Goal: Complete application form: Complete application form

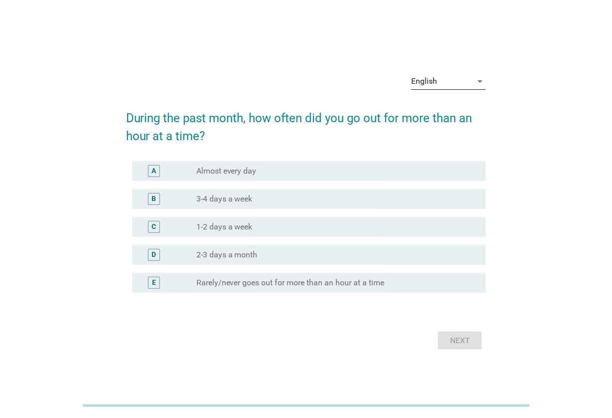
click at [426, 80] on div "English" at bounding box center [424, 81] width 26 height 9
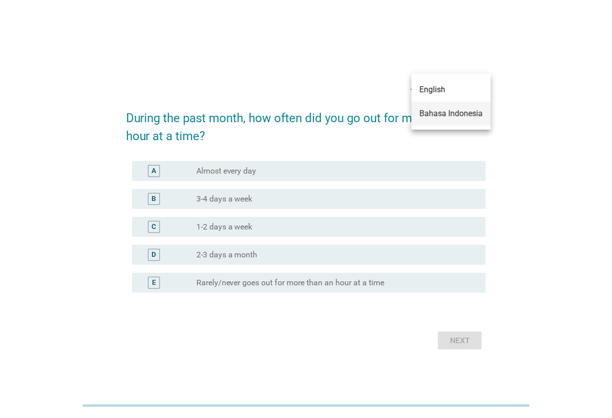
click at [422, 115] on div "Bahasa Indonesia" at bounding box center [451, 114] width 63 height 12
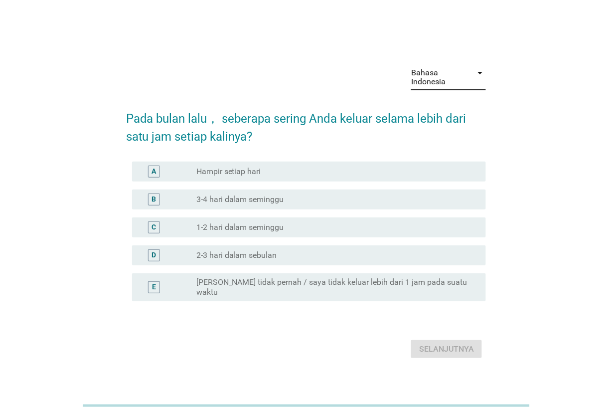
click at [269, 227] on label "1-2 hari dalam seminggu" at bounding box center [240, 227] width 88 height 10
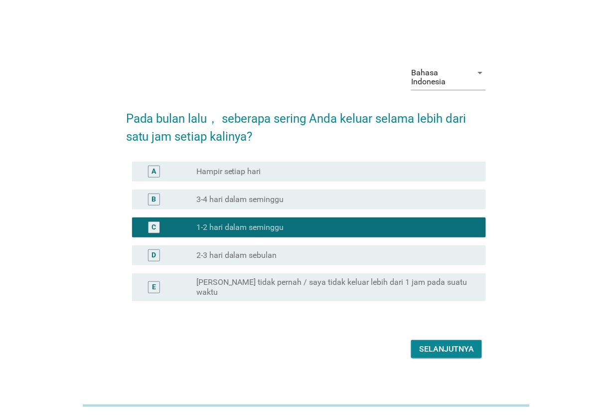
click at [429, 344] on div "Selanjutnya" at bounding box center [446, 349] width 55 height 12
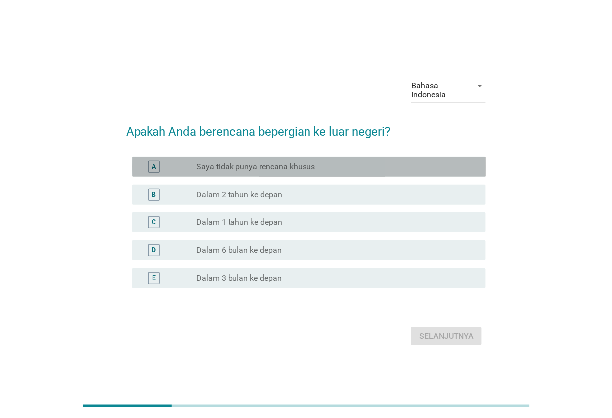
click at [295, 168] on label "Saya tidak punya rencana khusus" at bounding box center [255, 166] width 119 height 10
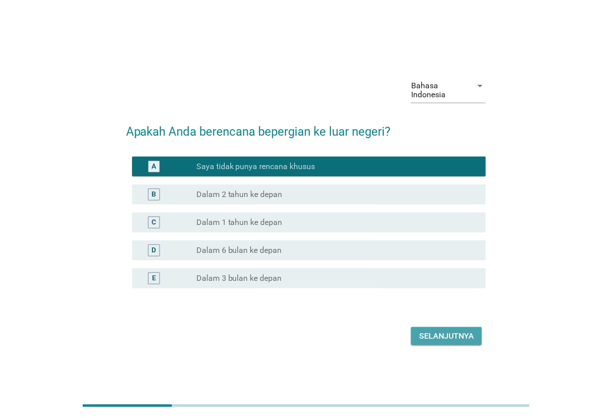
click at [434, 331] on div "Selanjutnya" at bounding box center [446, 336] width 55 height 12
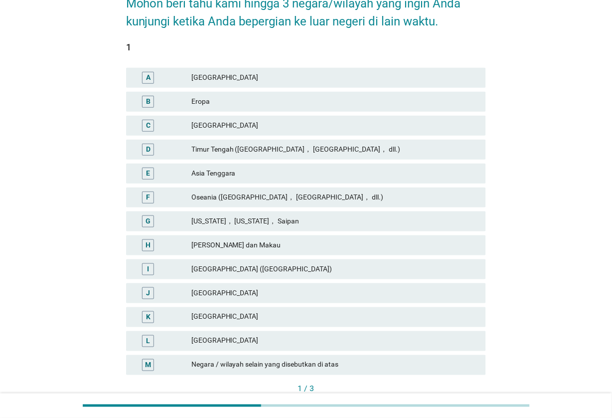
scroll to position [125, 0]
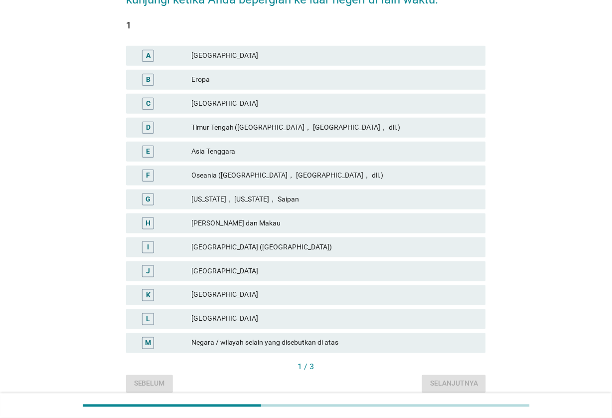
click at [271, 297] on div "[GEOGRAPHIC_DATA]" at bounding box center [334, 295] width 287 height 12
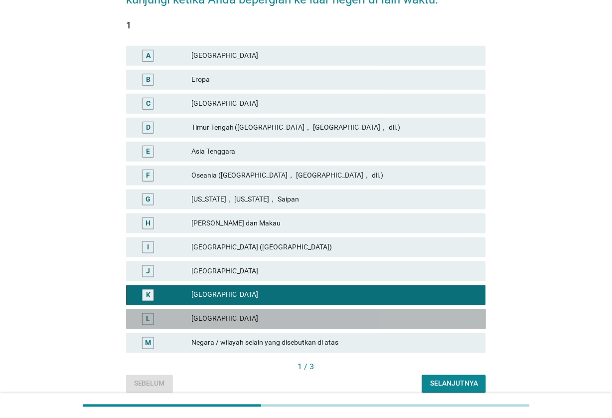
click at [275, 314] on div "[GEOGRAPHIC_DATA]" at bounding box center [334, 319] width 287 height 12
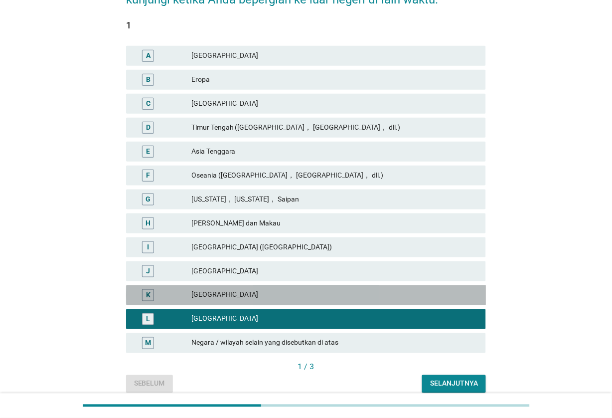
click at [281, 295] on div "[GEOGRAPHIC_DATA]" at bounding box center [334, 295] width 287 height 12
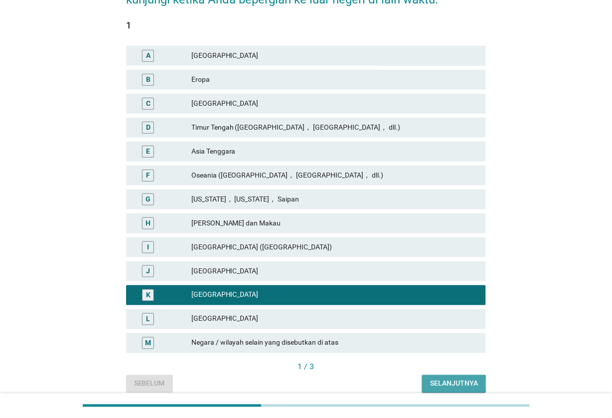
click at [443, 383] on div "Selanjutnya" at bounding box center [454, 383] width 48 height 10
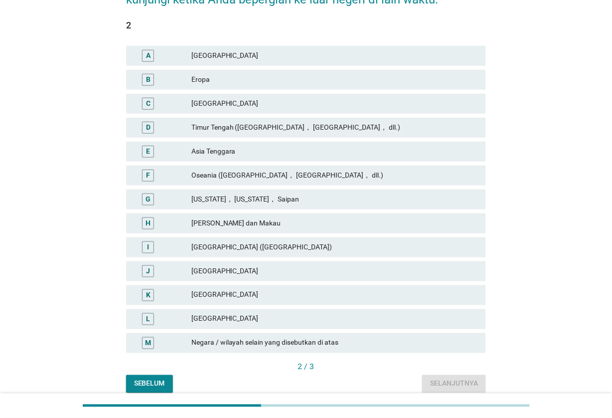
click at [303, 317] on div "[GEOGRAPHIC_DATA]" at bounding box center [334, 319] width 287 height 12
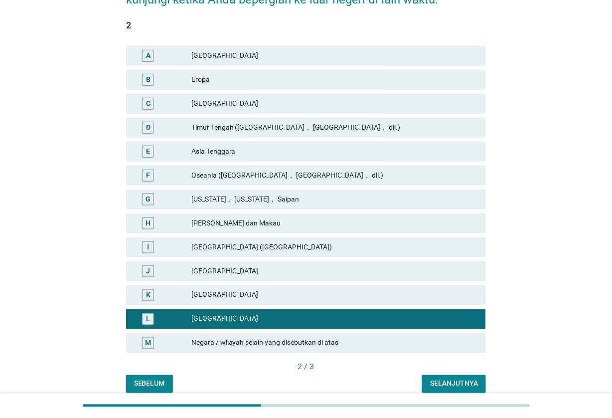
click at [439, 385] on div "Selanjutnya" at bounding box center [454, 383] width 48 height 10
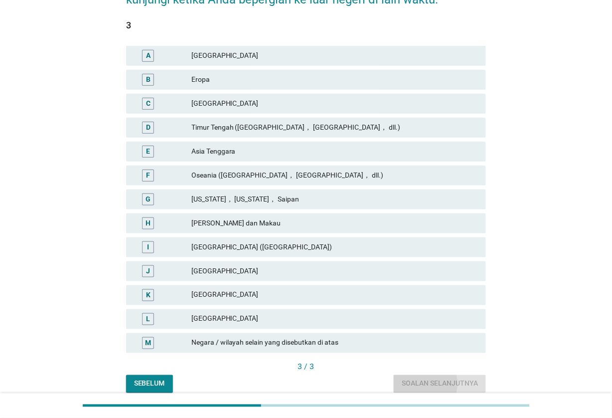
scroll to position [0, 0]
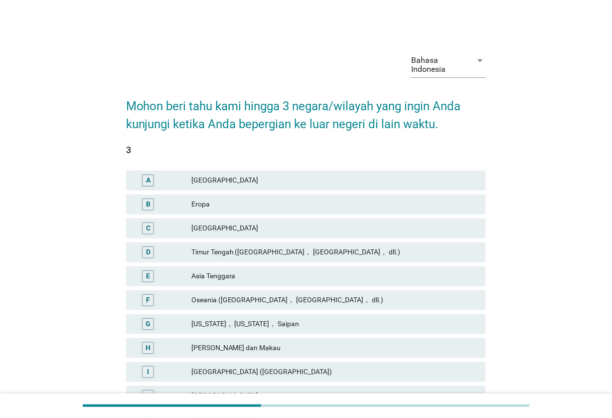
click at [286, 198] on div "Eropa" at bounding box center [334, 204] width 287 height 12
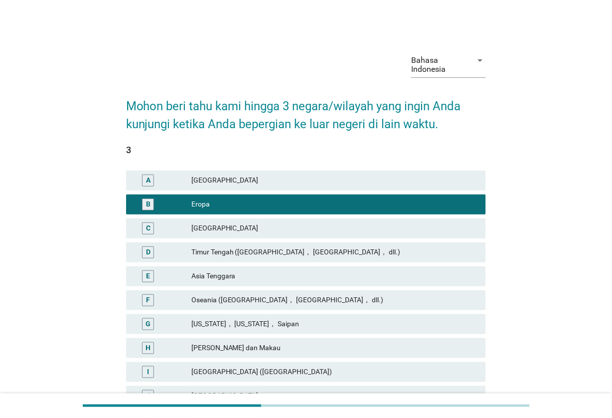
scroll to position [167, 0]
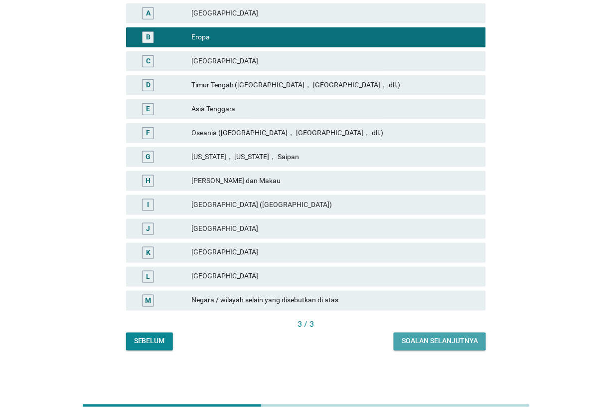
click at [456, 344] on div "Soalan selanjutnya" at bounding box center [440, 341] width 76 height 10
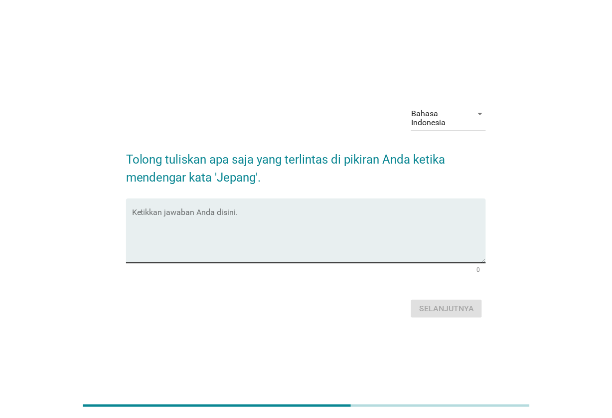
click at [246, 222] on textarea "Ketikkan jawaban Anda disini." at bounding box center [309, 236] width 354 height 52
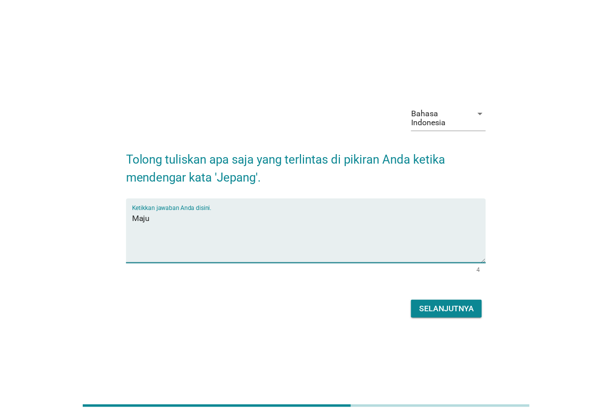
type textarea "Maju"
click at [467, 307] on div "Selanjutnya" at bounding box center [446, 308] width 55 height 12
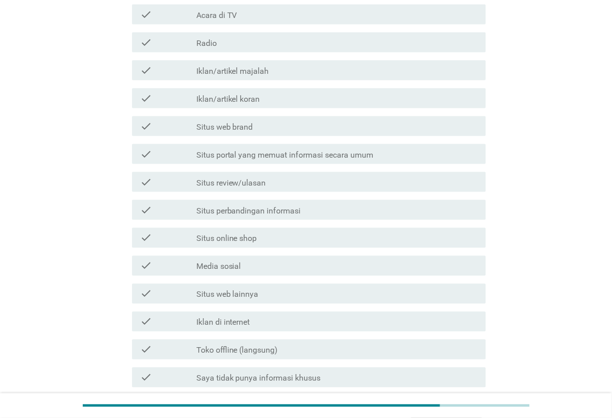
scroll to position [249, 0]
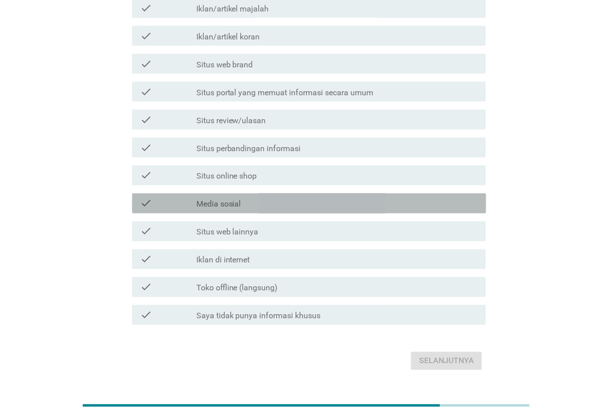
click at [400, 208] on div "check_box_outline_blank Media sosial" at bounding box center [337, 203] width 282 height 12
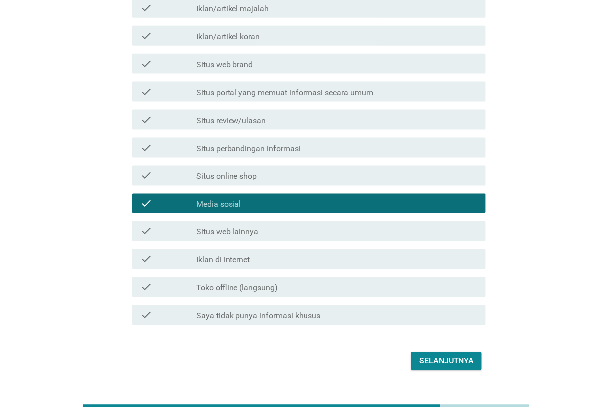
click at [435, 355] on div "Selanjutnya" at bounding box center [446, 361] width 55 height 12
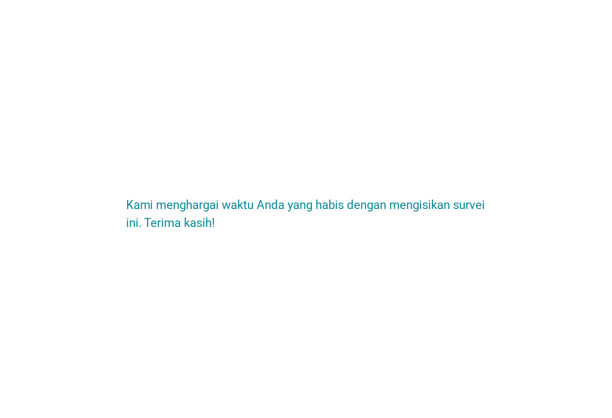
scroll to position [0, 0]
